Goal: Download file/media

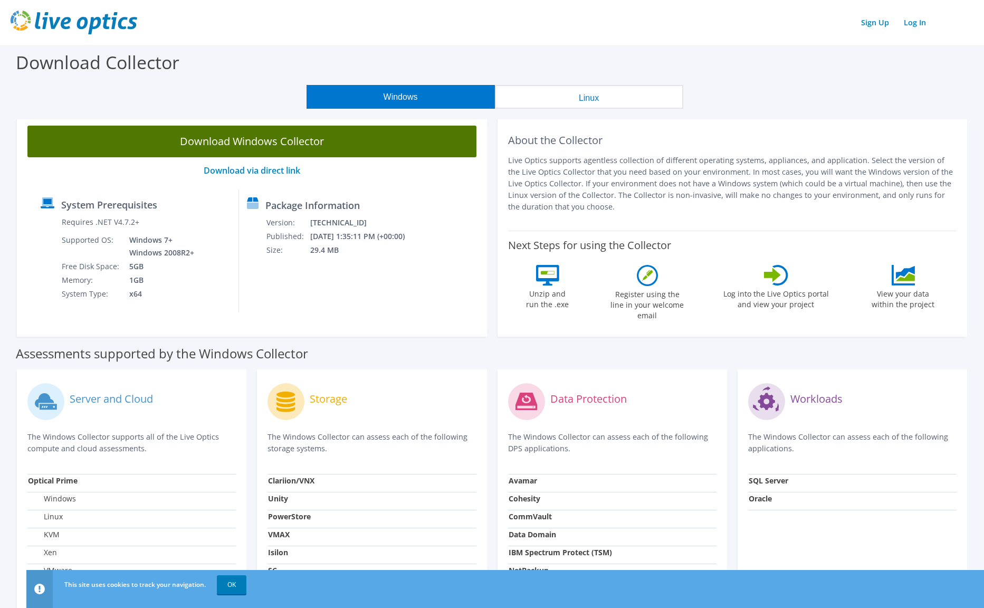
click at [316, 141] on link "Download Windows Collector" at bounding box center [251, 142] width 449 height 32
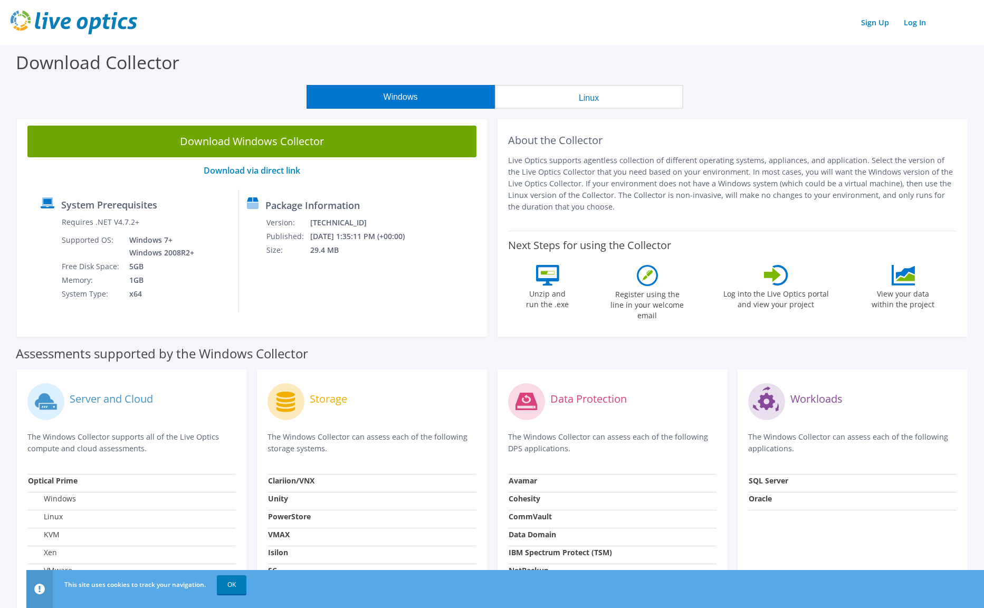
click at [187, 95] on div "Windows Linux" at bounding box center [495, 97] width 969 height 24
click at [118, 219] on label "Requires .NET V4.7.2+" at bounding box center [101, 222] width 78 height 11
click at [742, 72] on div "Download Collector" at bounding box center [492, 65] width 974 height 40
click at [48, 262] on div at bounding box center [51, 258] width 21 height 86
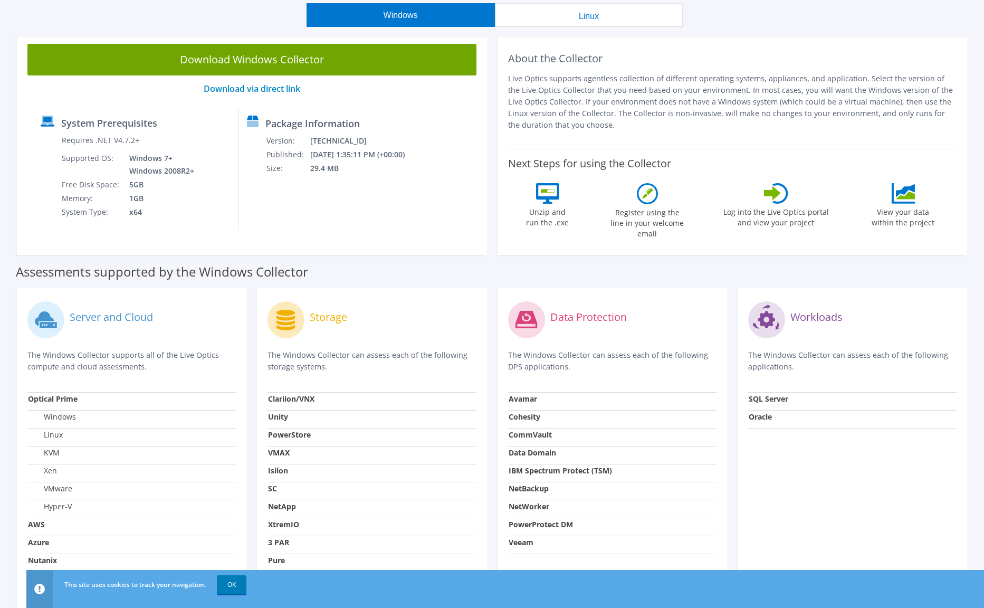
scroll to position [176, 0]
